Goal: Task Accomplishment & Management: Use online tool/utility

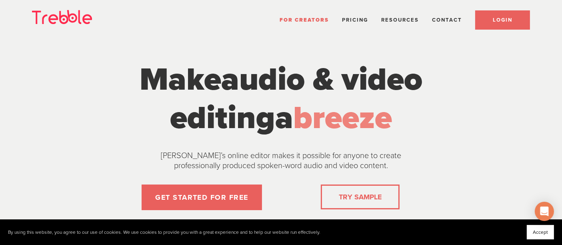
click at [495, 17] on span "LOGIN" at bounding box center [503, 20] width 20 height 6
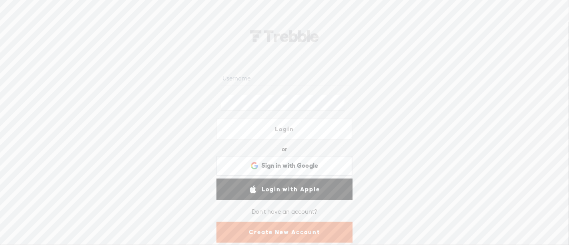
click at [272, 78] on input "text" at bounding box center [286, 78] width 130 height 16
type input "[PERSON_NAME][EMAIL_ADDRESS][PERSON_NAME][DOMAIN_NAME]"
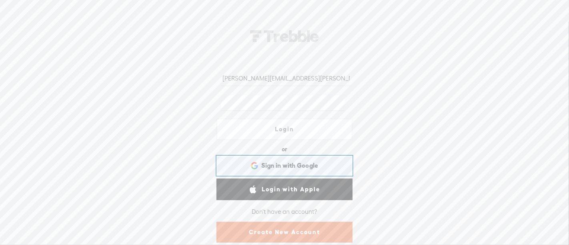
click at [291, 168] on span "Sign in with Google" at bounding box center [289, 165] width 57 height 8
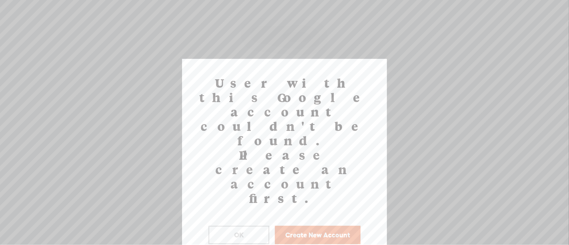
click at [246, 226] on button "OK" at bounding box center [238, 235] width 61 height 18
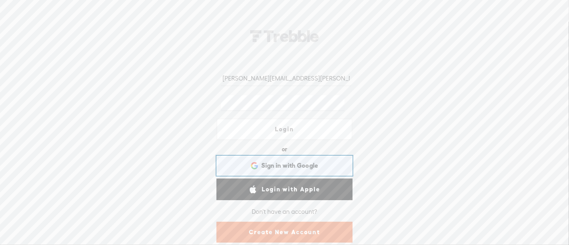
click at [293, 158] on div "Sign in with Google Sign in with Google. Opens in new tab" at bounding box center [284, 165] width 125 height 18
click at [305, 166] on span "Sign in with Google" at bounding box center [289, 165] width 57 height 8
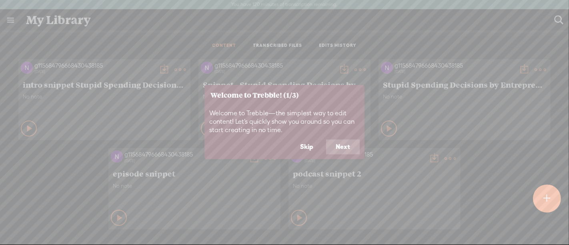
click at [337, 147] on button "Next" at bounding box center [343, 146] width 34 height 15
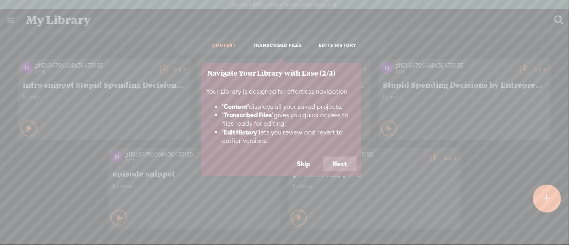
click at [339, 165] on button "Next" at bounding box center [340, 163] width 34 height 15
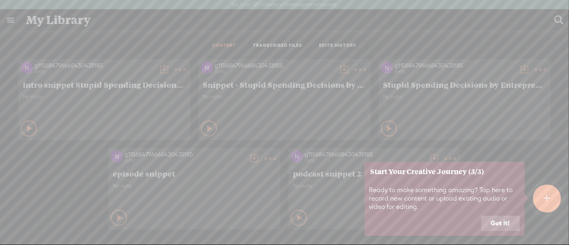
click at [511, 222] on button "Got it!" at bounding box center [500, 223] width 38 height 15
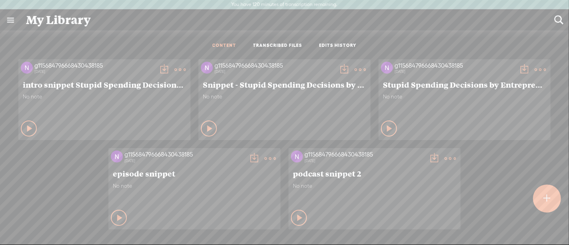
click at [544, 200] on t at bounding box center [547, 199] width 7 height 18
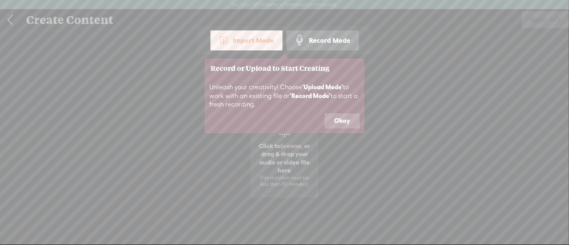
click at [346, 122] on button "Okay" at bounding box center [341, 120] width 35 height 15
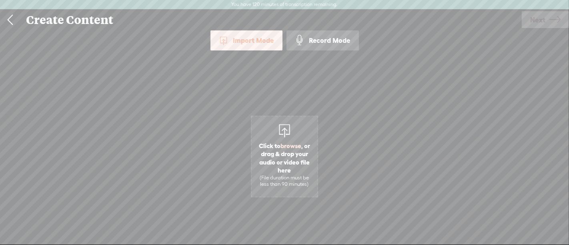
click at [298, 138] on span "Click to browse , or drag & drop your audio or video file here (File duration m…" at bounding box center [285, 165] width 66 height 54
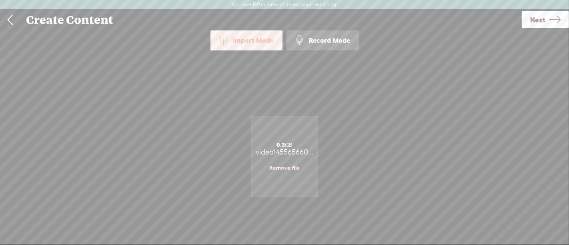
click at [538, 25] on span "Next" at bounding box center [537, 20] width 15 height 20
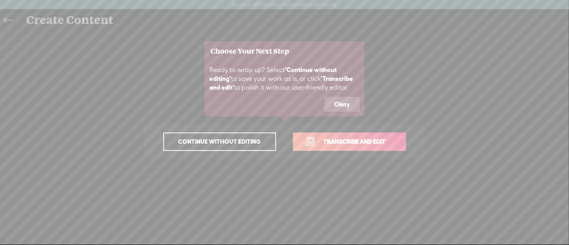
click at [375, 140] on span "Transcribe and edit" at bounding box center [354, 141] width 79 height 9
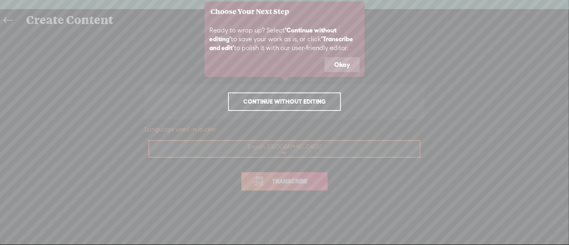
click at [348, 67] on button "Okay" at bounding box center [341, 64] width 35 height 15
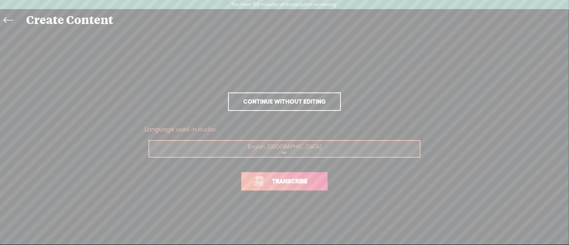
click at [286, 186] on link "Transcribe" at bounding box center [284, 181] width 86 height 18
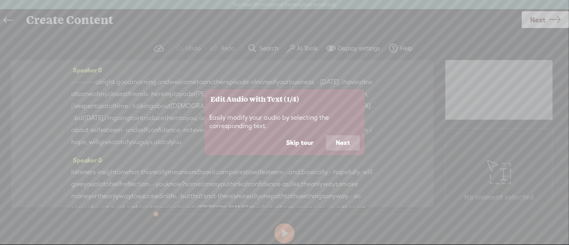
click at [340, 142] on button "Next" at bounding box center [343, 142] width 34 height 15
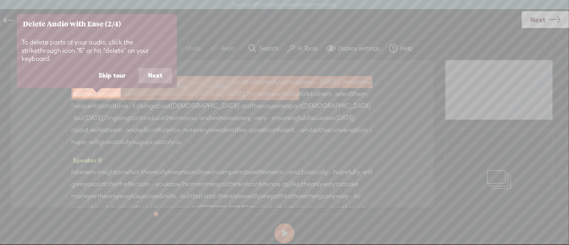
click at [152, 72] on button "Next" at bounding box center [155, 75] width 34 height 15
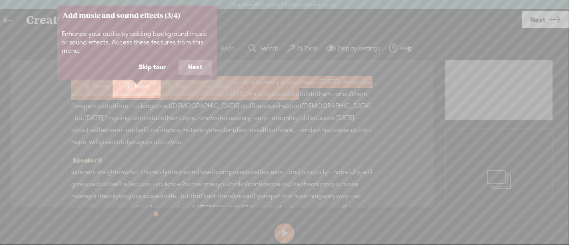
click at [198, 66] on button "Next" at bounding box center [195, 67] width 34 height 15
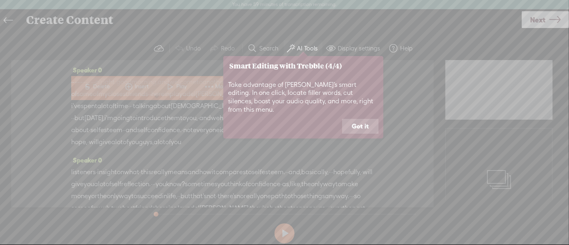
click at [368, 119] on button "Got it" at bounding box center [360, 126] width 36 height 15
